Goal: Check status: Check status

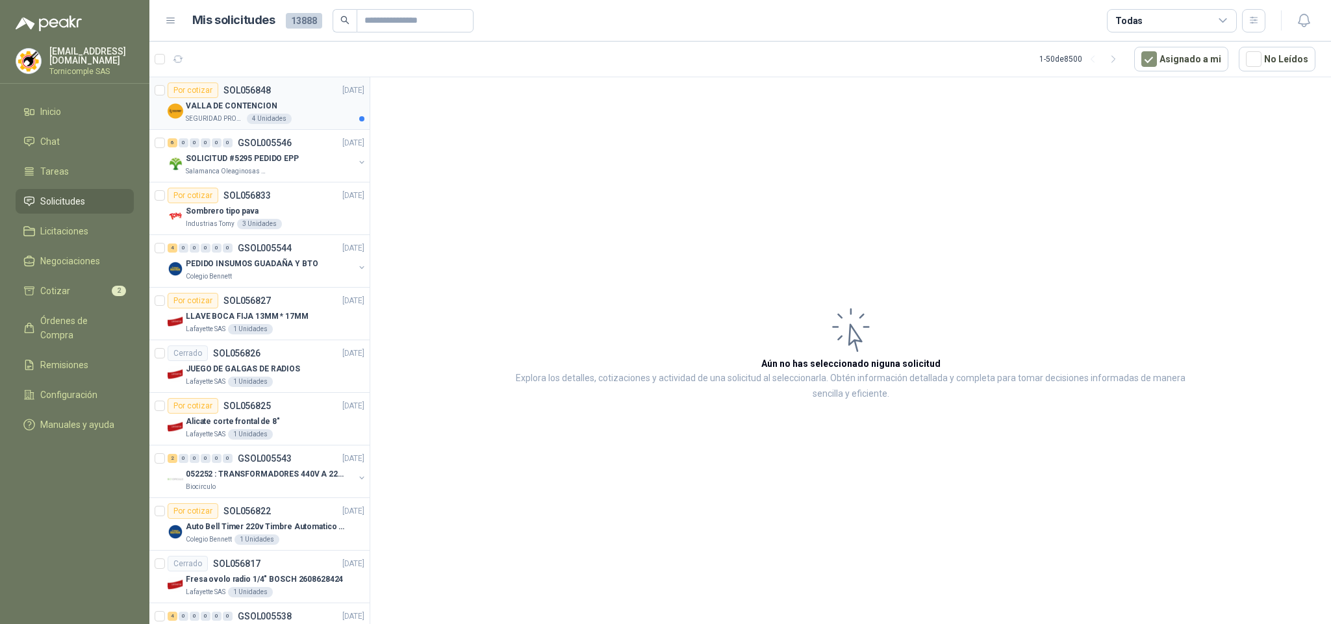
click at [310, 107] on div "Por cotizar SOL056848 [DATE] VALLA DE CONTENCION SEGURIDAD PROVISER LTDA 4 Unid…" at bounding box center [259, 352] width 221 height 551
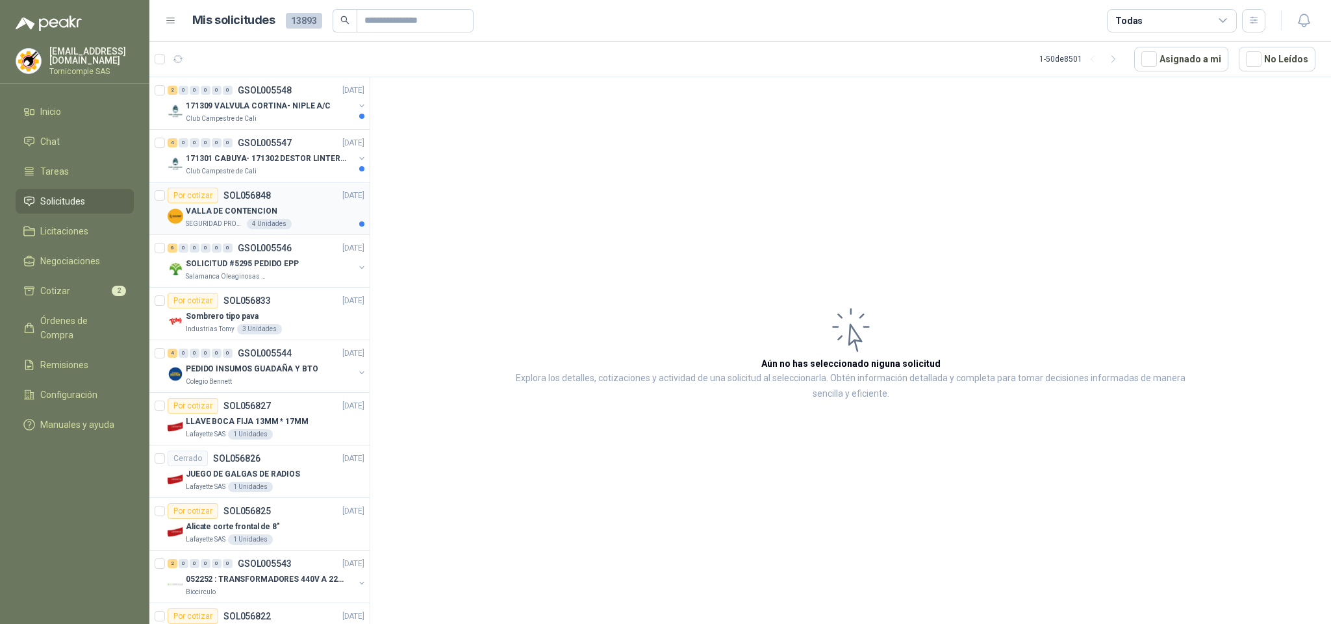
click at [338, 212] on div "VALLA DE CONTENCION" at bounding box center [275, 211] width 179 height 16
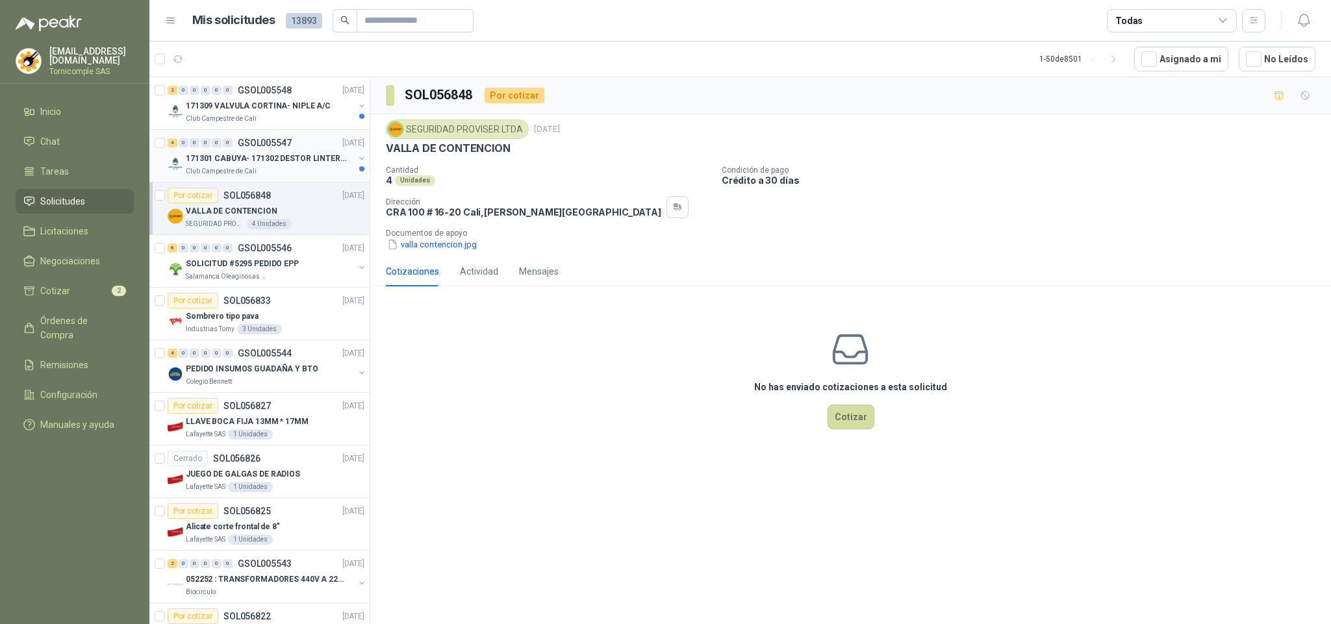
click at [338, 175] on div "Club Campestre de Cali" at bounding box center [270, 171] width 168 height 10
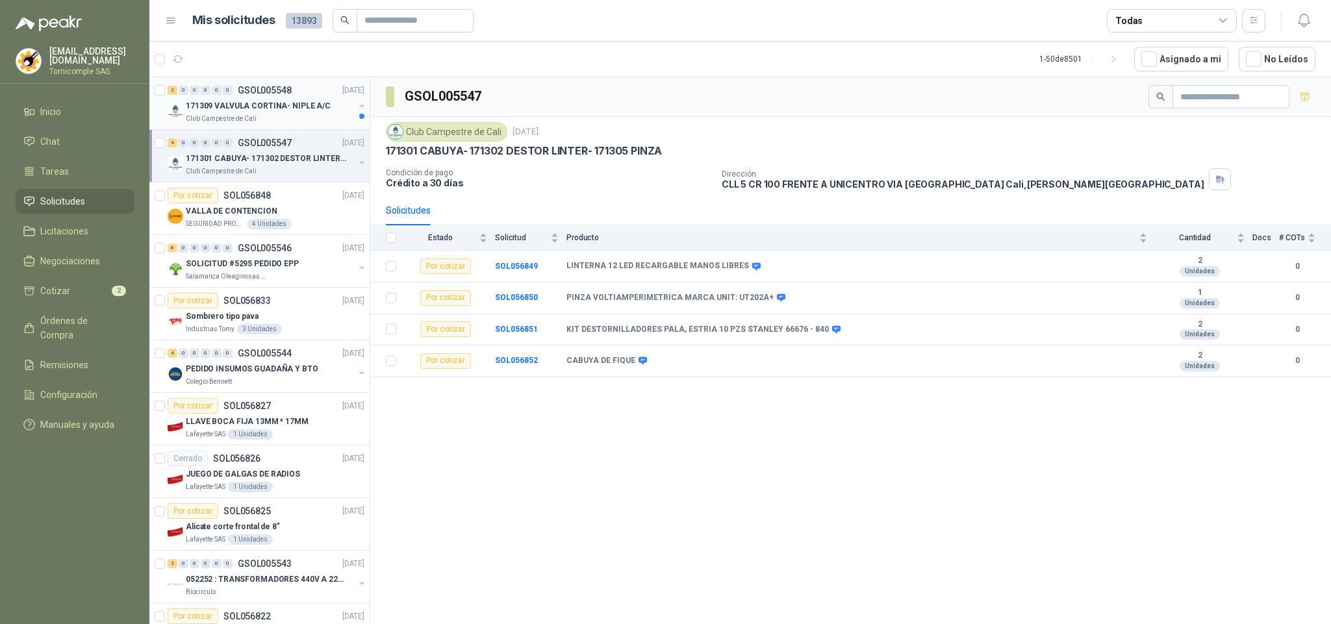
click at [328, 113] on div "171309 VALVULA CORTINA- NIPLE A/C" at bounding box center [270, 106] width 168 height 16
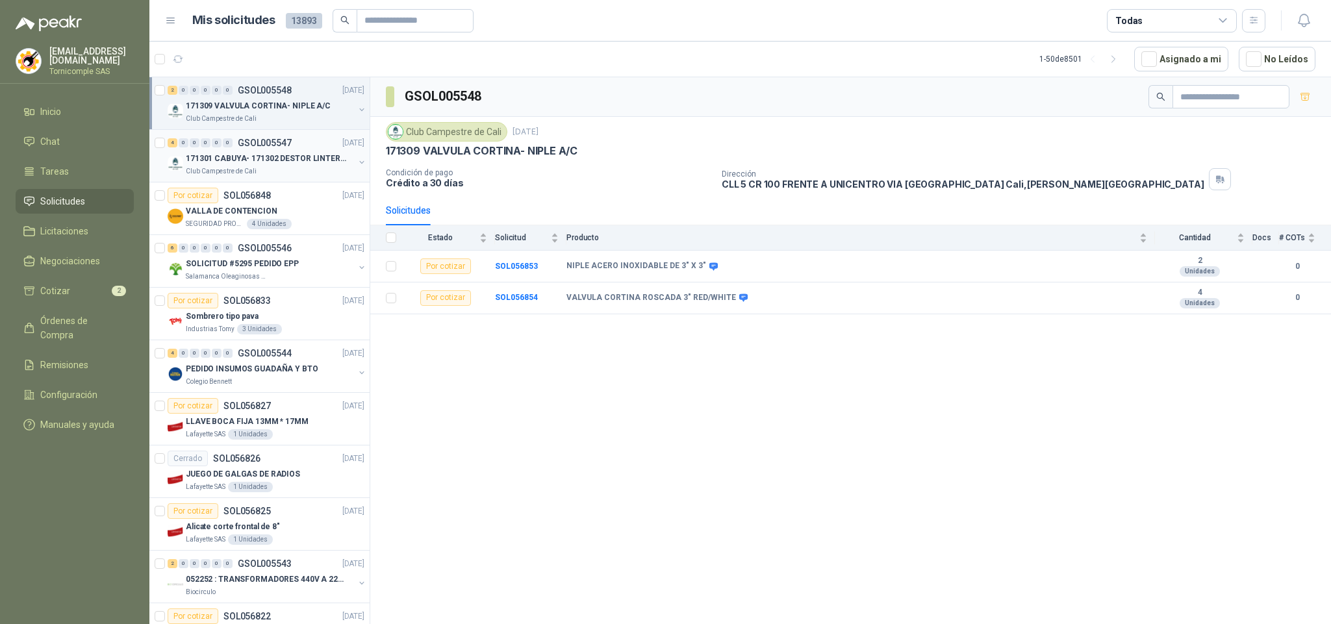
click at [345, 178] on div "4 0 0 0 0 0 GSOL005547 [DATE] 171301 [GEOGRAPHIC_DATA]- 171302 DESTOR LINTER- 1…" at bounding box center [259, 156] width 220 height 53
